Goal: Task Accomplishment & Management: Use online tool/utility

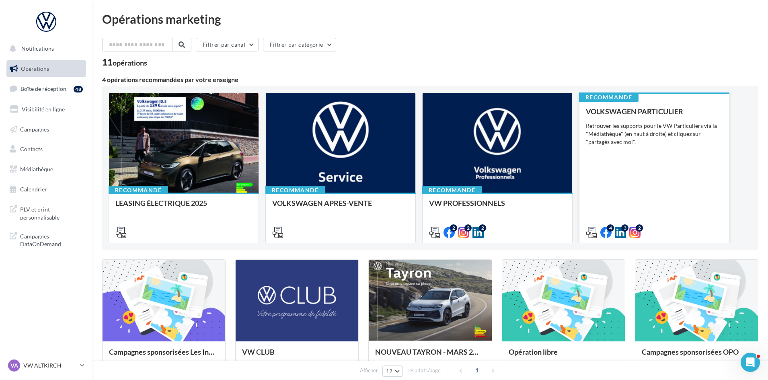
click at [631, 151] on div "VOLKSWAGEN PARTICULIER Retrouver les supports pour le VW Particuliers via la "M…" at bounding box center [654, 171] width 137 height 128
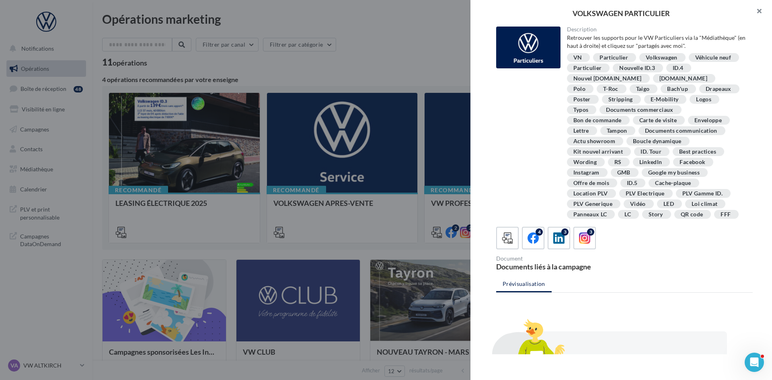
click at [764, 13] on button "button" at bounding box center [756, 12] width 32 height 24
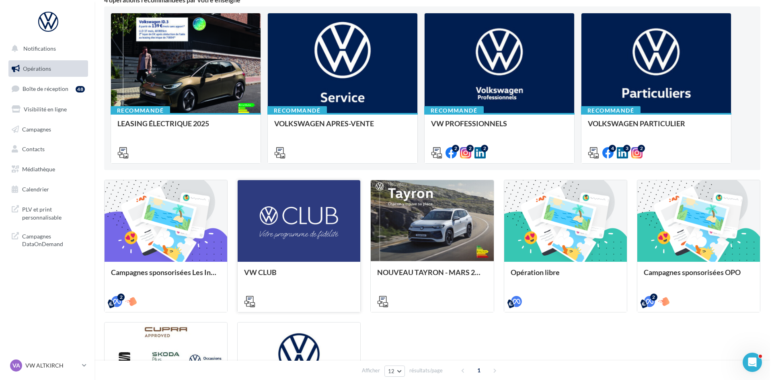
scroll to position [121, 0]
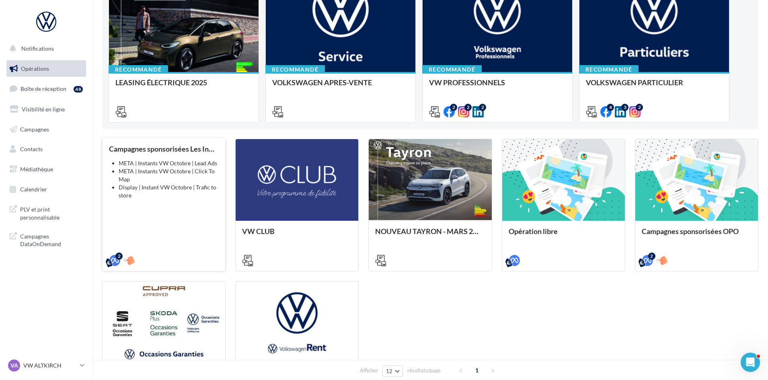
click at [169, 199] on li "Display | Instant VW Octobre | Trafic to store" at bounding box center [169, 191] width 100 height 16
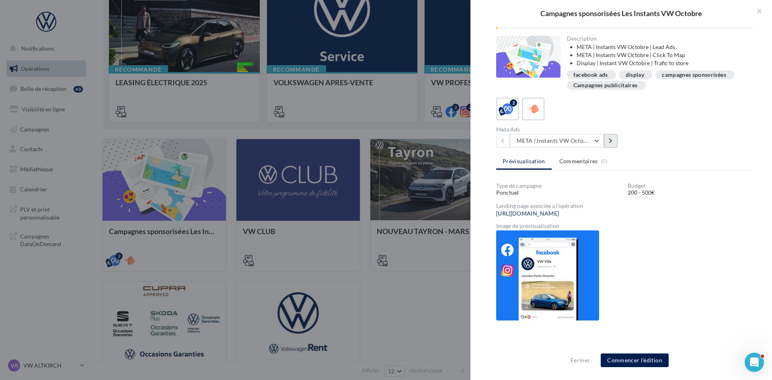
scroll to position [53, 0]
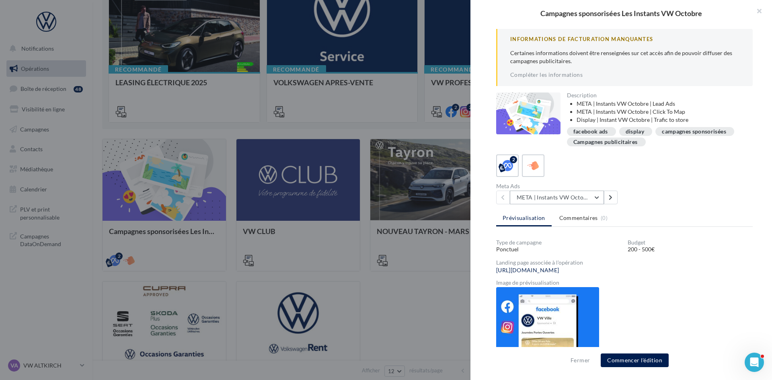
click at [598, 199] on button "META | Instants VW Octobre | Click To Map" at bounding box center [557, 198] width 94 height 14
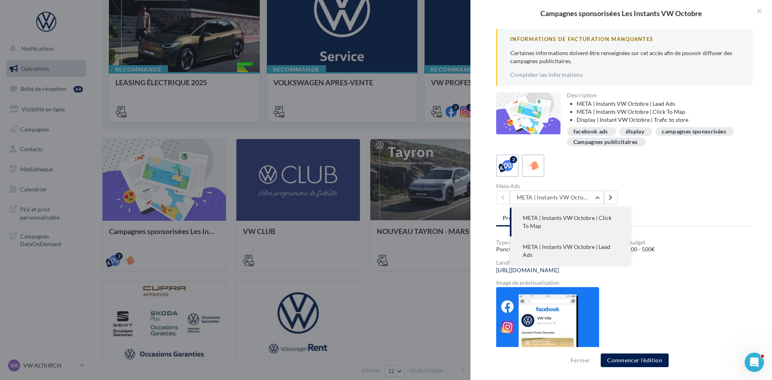
click at [584, 243] on span "META | Instants VW Octobre | Lead Ads" at bounding box center [567, 250] width 88 height 15
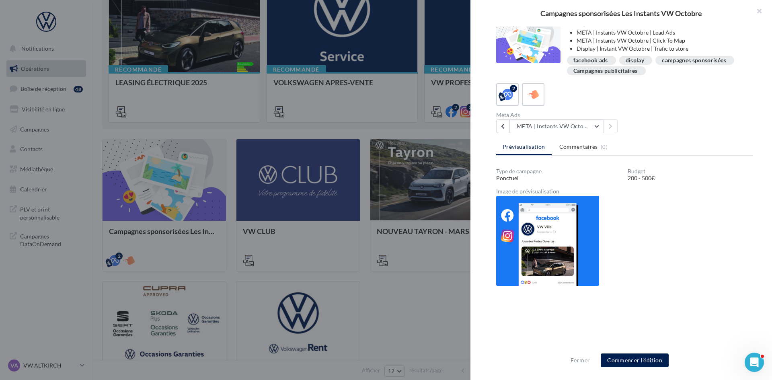
scroll to position [134, 0]
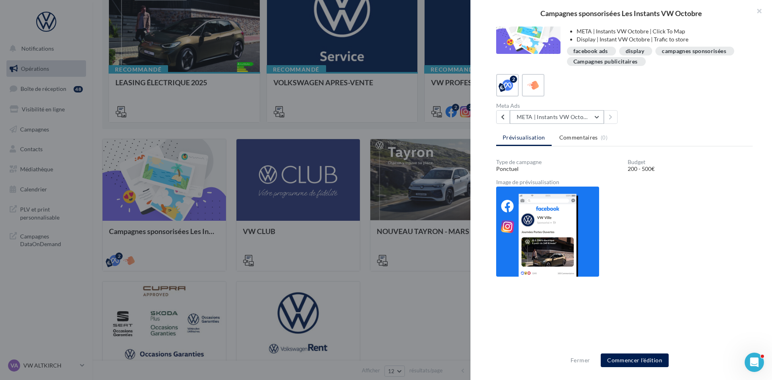
click at [600, 117] on button "META | Instants VW Octobre | Lead Ads" at bounding box center [557, 117] width 94 height 14
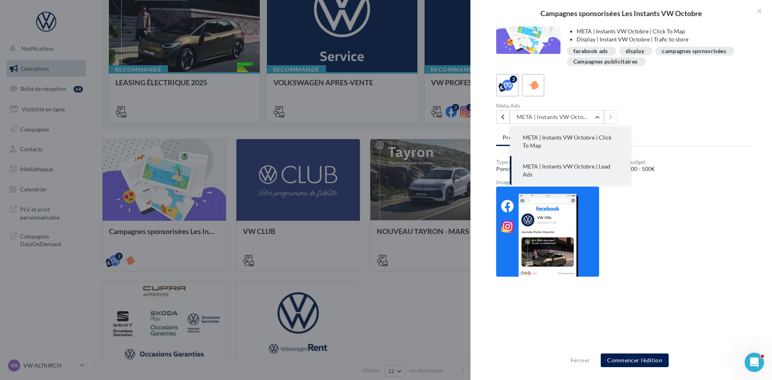
click at [580, 133] on button "META | Instants VW Octobre | Click To Map" at bounding box center [570, 141] width 121 height 29
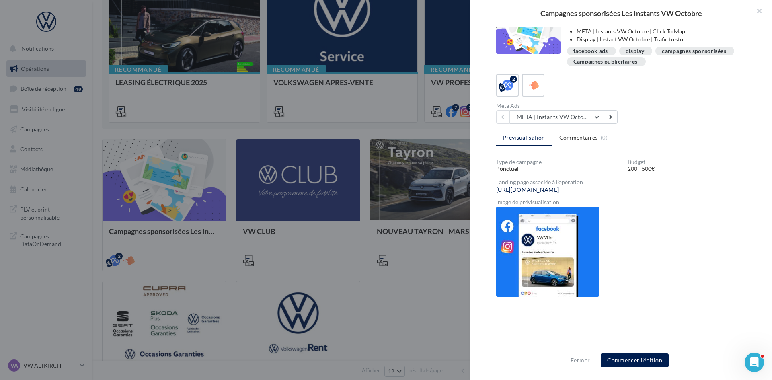
click at [560, 269] on img at bounding box center [547, 252] width 103 height 90
click at [597, 262] on img at bounding box center [547, 252] width 103 height 90
click at [559, 188] on link "[URL][DOMAIN_NAME]" at bounding box center [527, 190] width 63 height 6
click at [559, 187] on link "[URL][DOMAIN_NAME]" at bounding box center [527, 190] width 63 height 6
click at [540, 201] on div "Image de prévisualisation" at bounding box center [624, 202] width 256 height 6
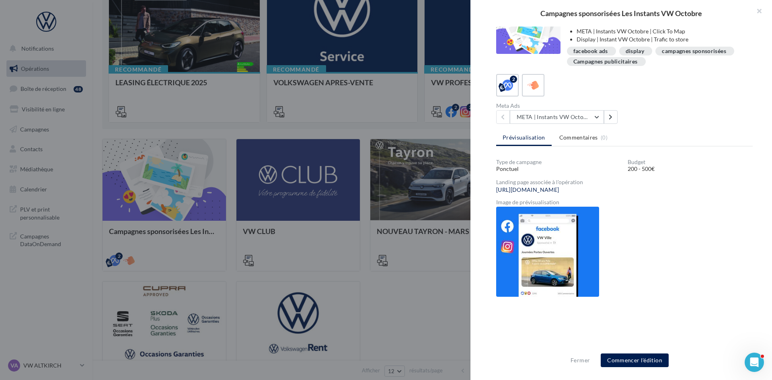
click at [533, 254] on img at bounding box center [547, 252] width 103 height 90
click at [538, 260] on img at bounding box center [547, 252] width 103 height 90
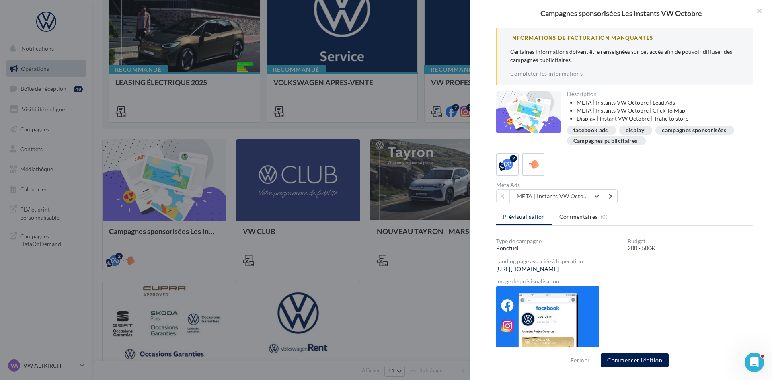
scroll to position [53, 0]
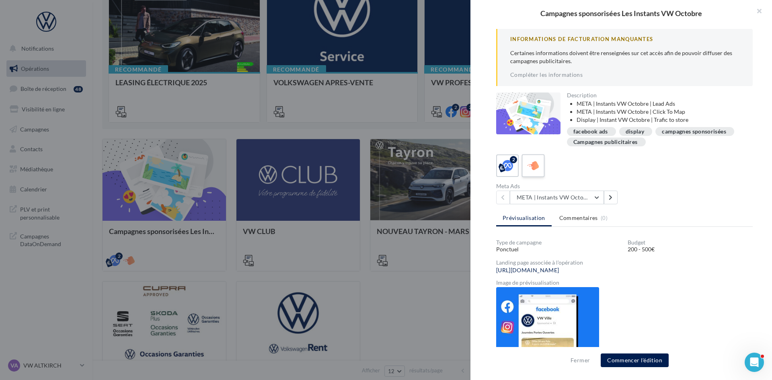
click at [538, 162] on icon at bounding box center [533, 166] width 12 height 12
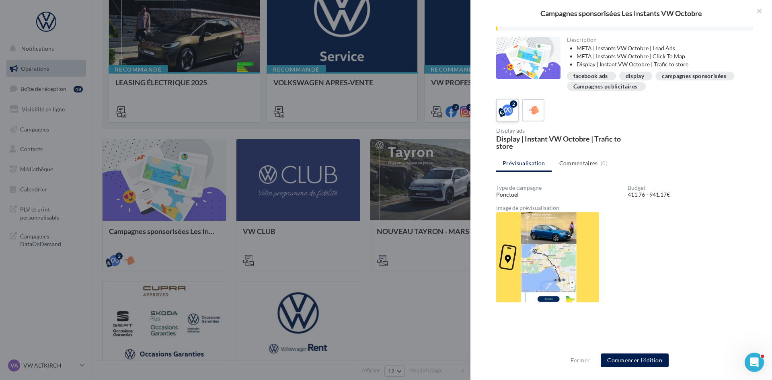
scroll to position [0, 0]
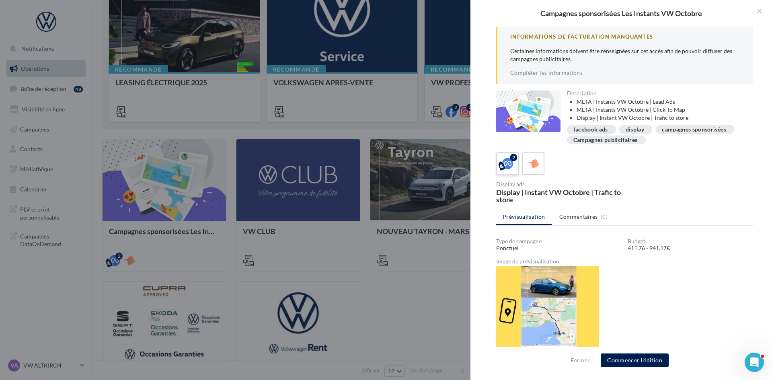
click at [508, 162] on icon at bounding box center [508, 164] width 12 height 12
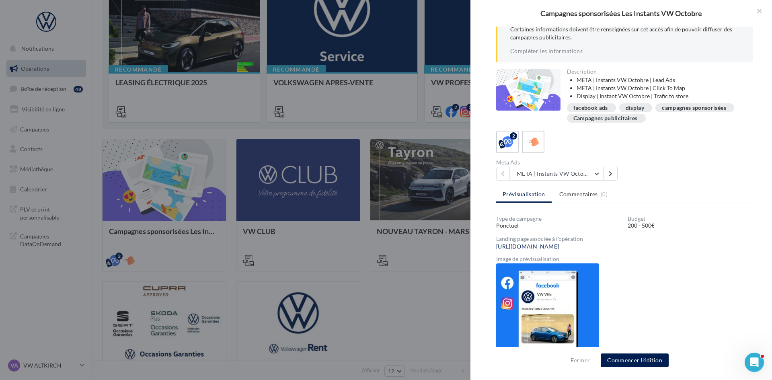
scroll to position [80, 0]
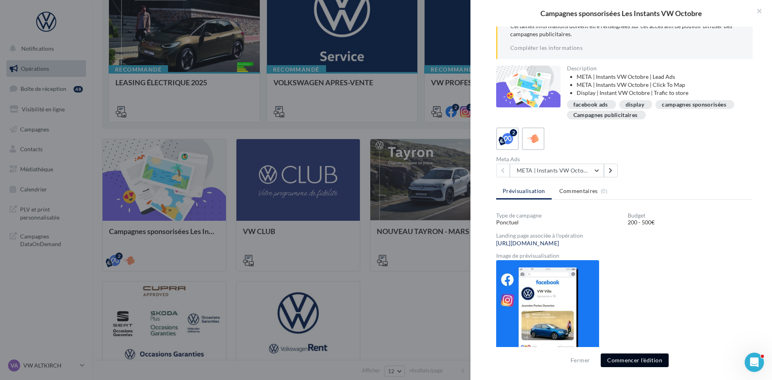
click at [626, 362] on button "Commencer l'édition" at bounding box center [635, 360] width 68 height 14
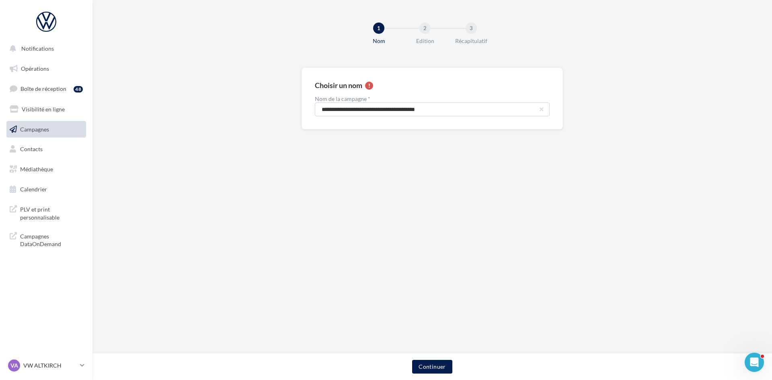
click at [430, 28] on div "2" at bounding box center [424, 28] width 11 height 11
click at [439, 365] on button "Continuer" at bounding box center [432, 367] width 40 height 14
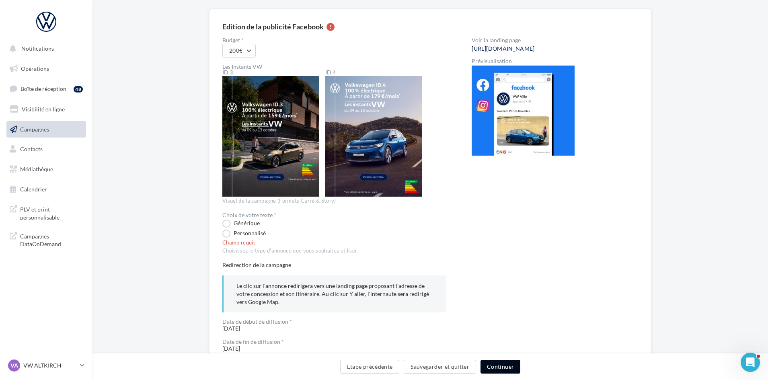
scroll to position [40, 0]
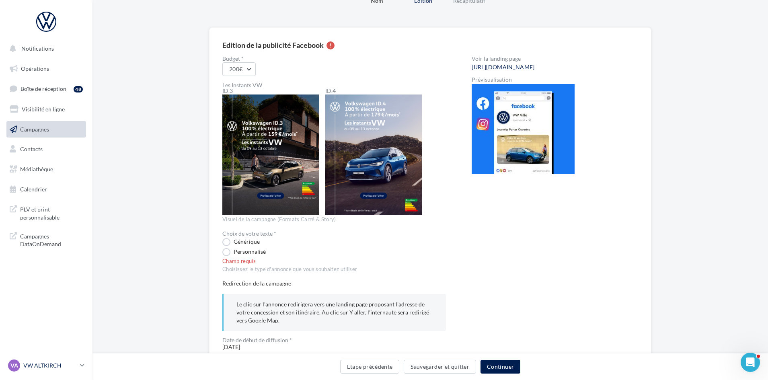
click at [75, 365] on p "VW ALTKIRCH" at bounding box center [49, 365] width 53 height 8
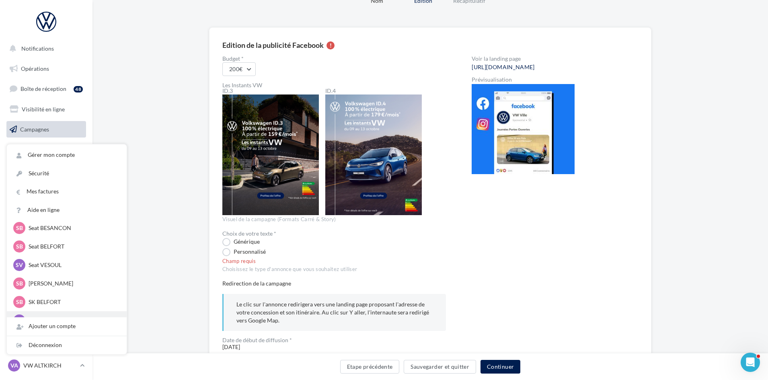
scroll to position [80, 0]
click at [54, 267] on p "[PERSON_NAME]" at bounding box center [73, 265] width 88 height 8
